Goal: Navigation & Orientation: Find specific page/section

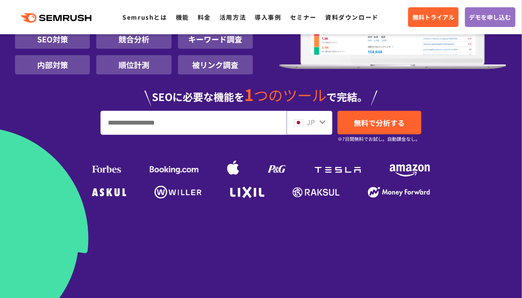
click at [317, 120] on div "JP" at bounding box center [307, 122] width 27 height 11
click at [324, 124] on icon at bounding box center [322, 122] width 7 height 7
click at [324, 121] on icon at bounding box center [322, 122] width 7 height 7
click at [324, 124] on icon at bounding box center [322, 122] width 7 height 7
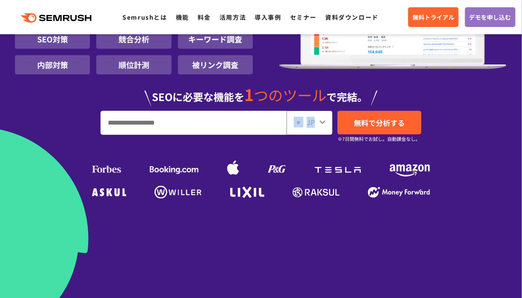
click at [324, 124] on icon at bounding box center [322, 122] width 7 height 7
click at [322, 119] on icon at bounding box center [322, 122] width 7 height 7
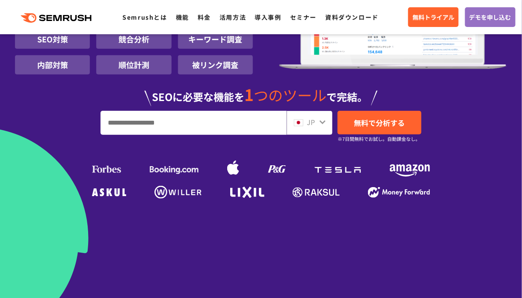
click at [322, 119] on icon at bounding box center [322, 122] width 7 height 7
